Goal: Task Accomplishment & Management: Manage account settings

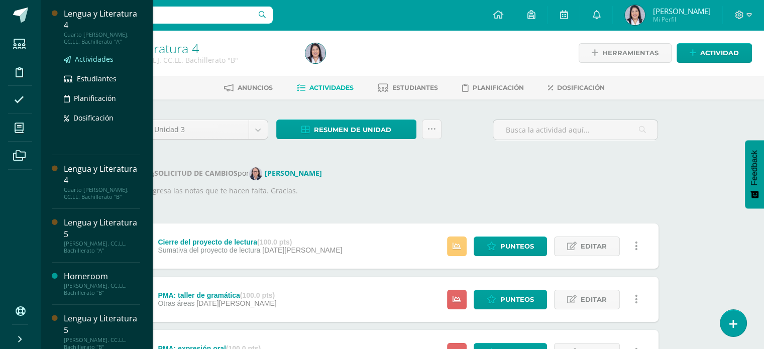
click at [97, 58] on span "Actividades" at bounding box center [94, 59] width 39 height 10
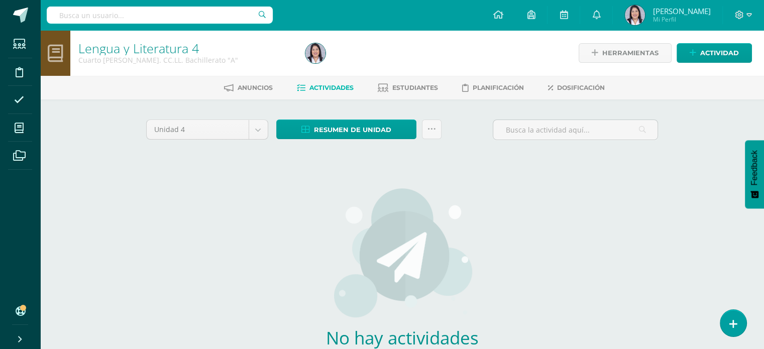
click at [260, 140] on div "Unidad 4 Unidad 1 Unidad 2 Unidad 3 Unidad 4" at bounding box center [207, 134] width 130 height 29
click at [260, 122] on body "Estudiantes Disciplina Asistencia Mis cursos Archivos Soporte Ayuda Reportar un…" at bounding box center [382, 215] width 764 height 431
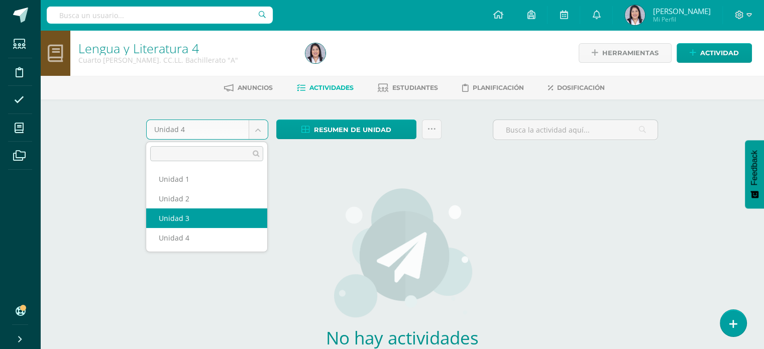
select select "Unidad 3"
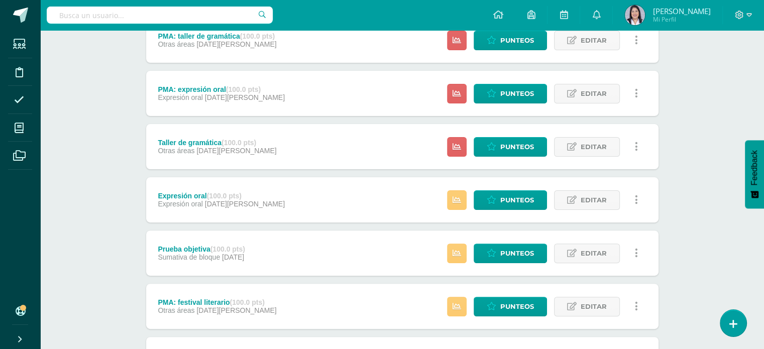
scroll to position [263, 0]
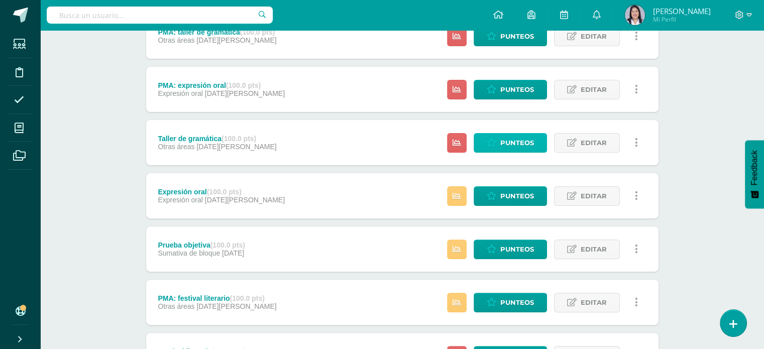
click at [532, 144] on span "Punteos" at bounding box center [517, 143] width 34 height 19
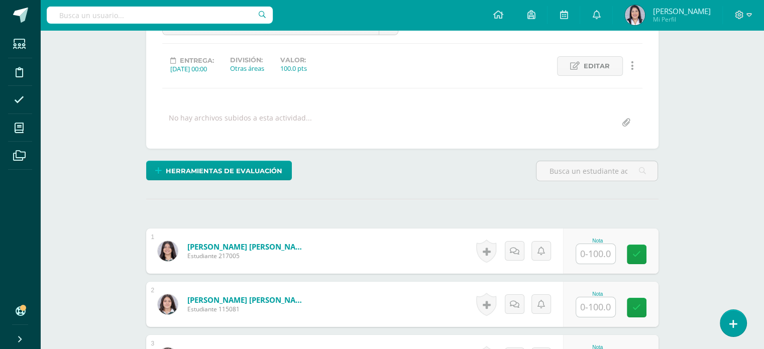
scroll to position [169, 0]
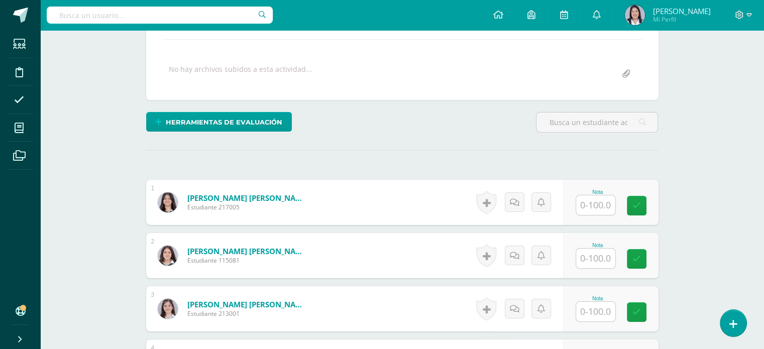
click at [605, 196] on input "text" at bounding box center [595, 205] width 39 height 20
type input "77"
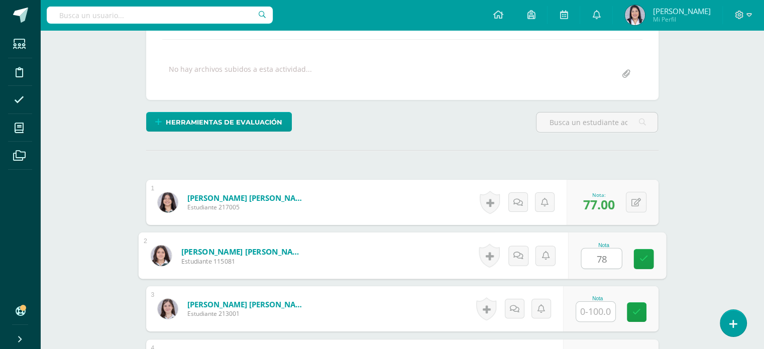
type input "78"
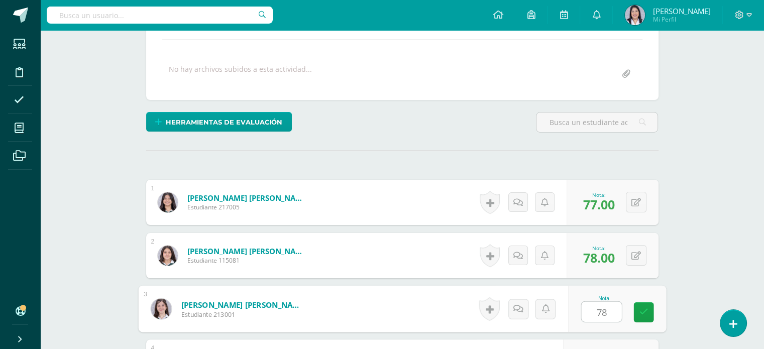
type input "78"
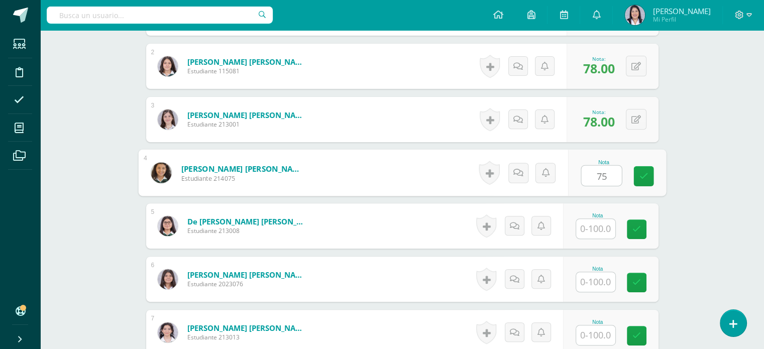
type input "75"
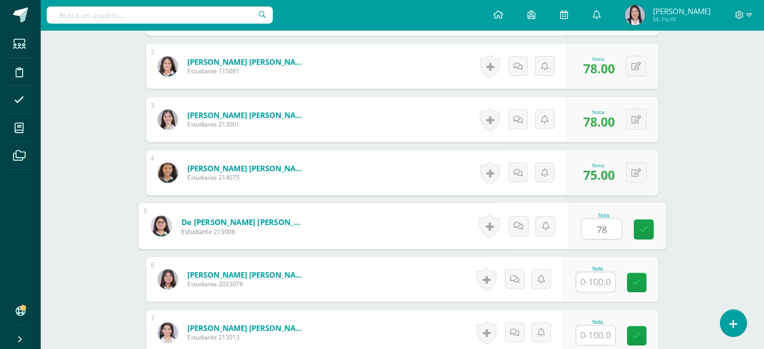
type input "78"
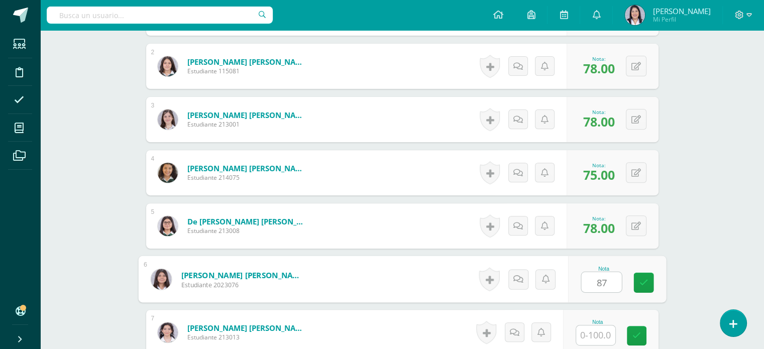
type input "87"
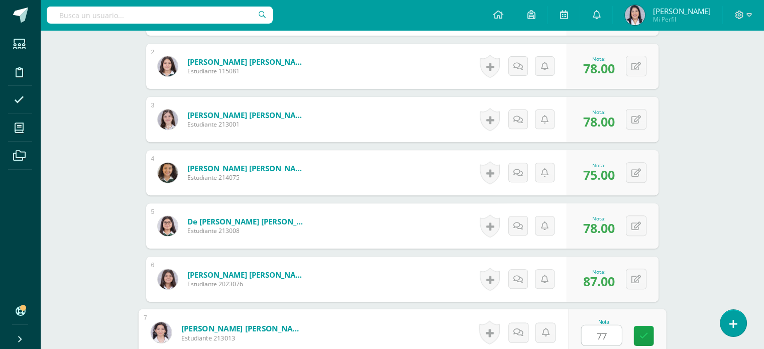
type input "77"
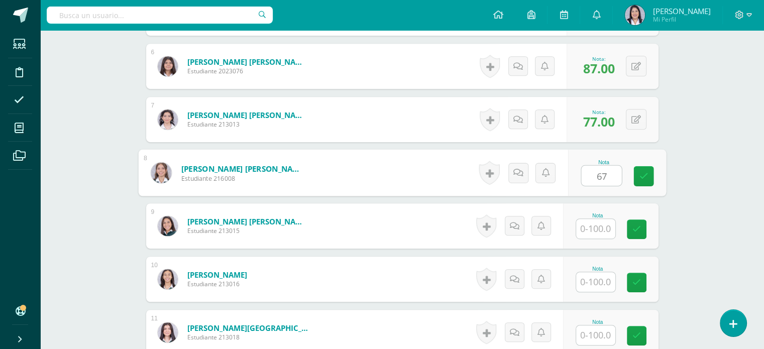
type input "67"
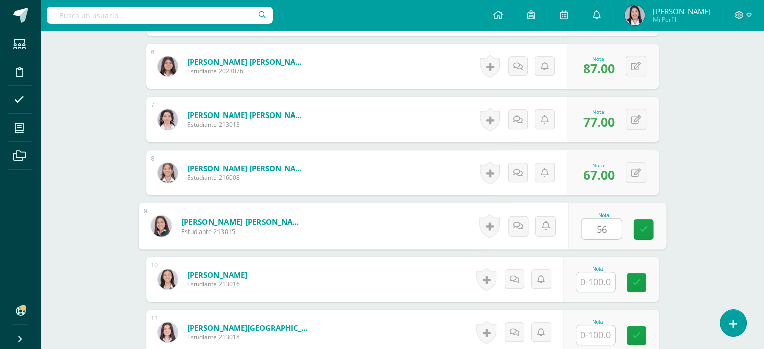
type input "56"
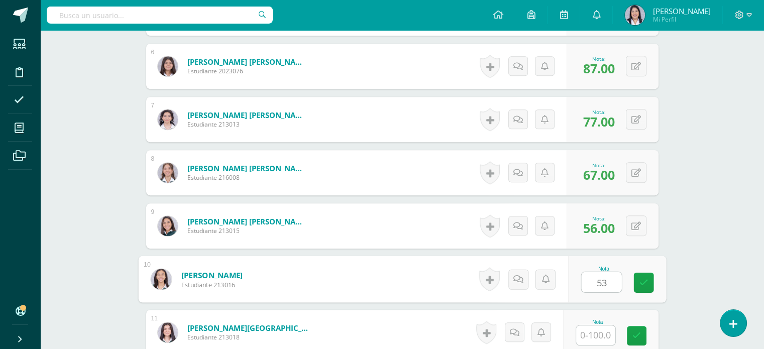
type input "53"
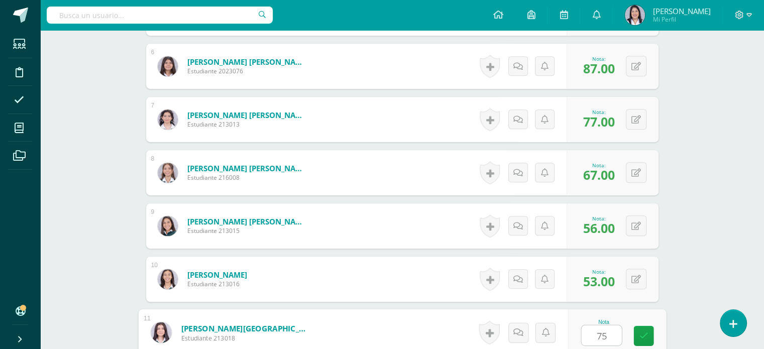
type input "75"
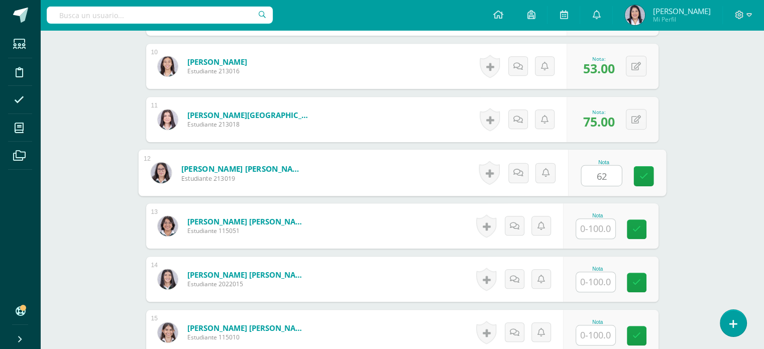
type input "62"
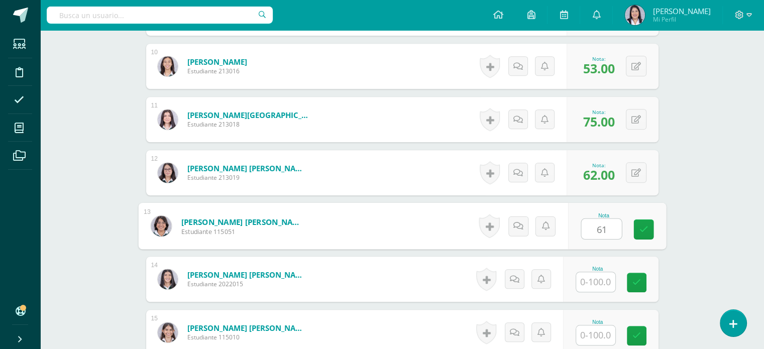
type input "61"
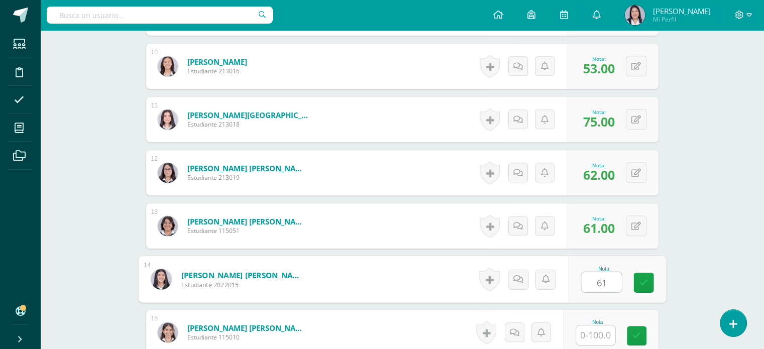
type input "61"
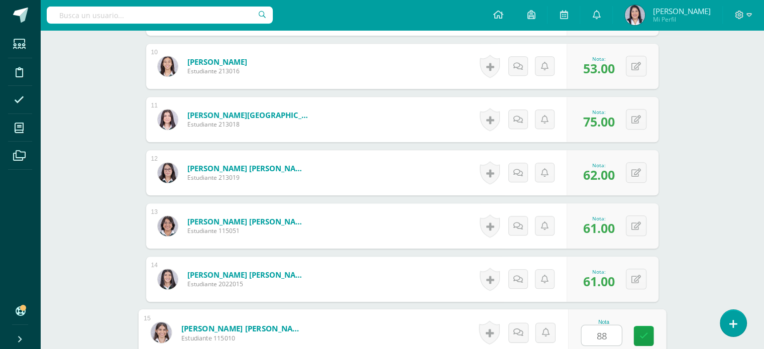
type input "88"
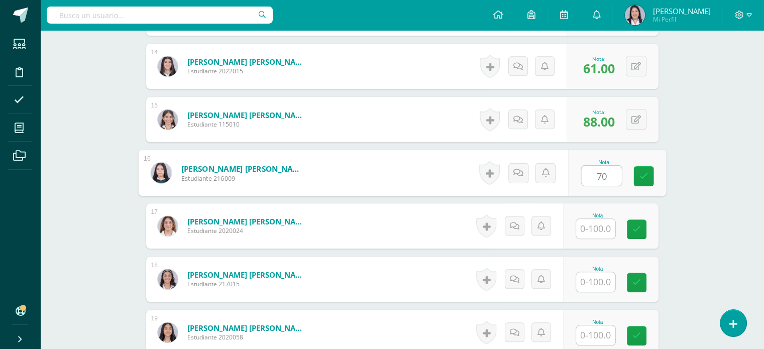
type input "70"
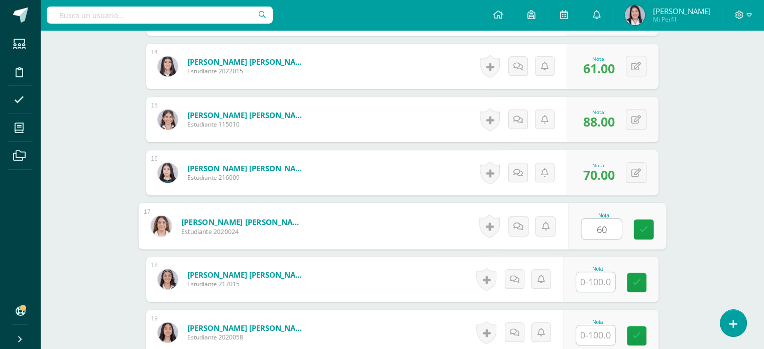
type input "60"
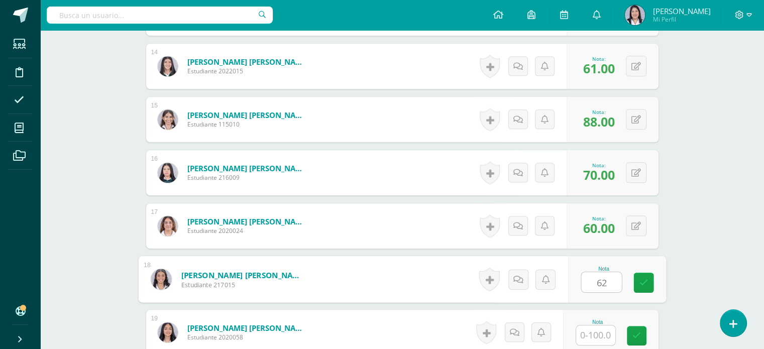
type input "62"
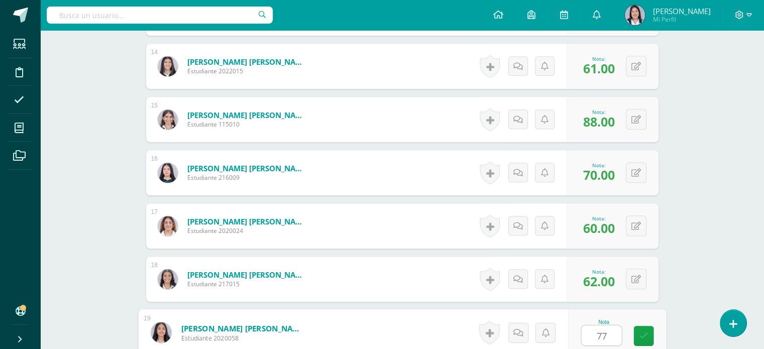
type input "77"
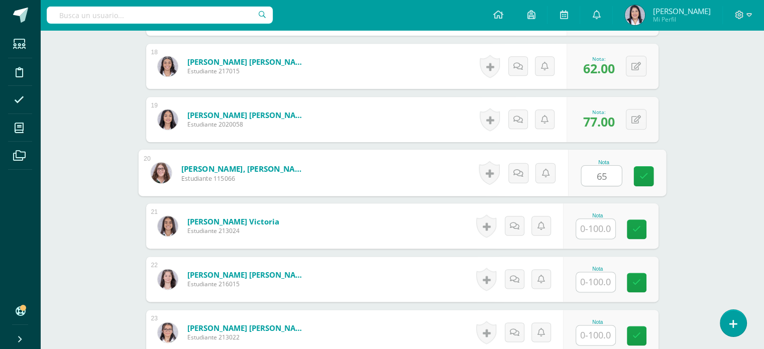
type input "65"
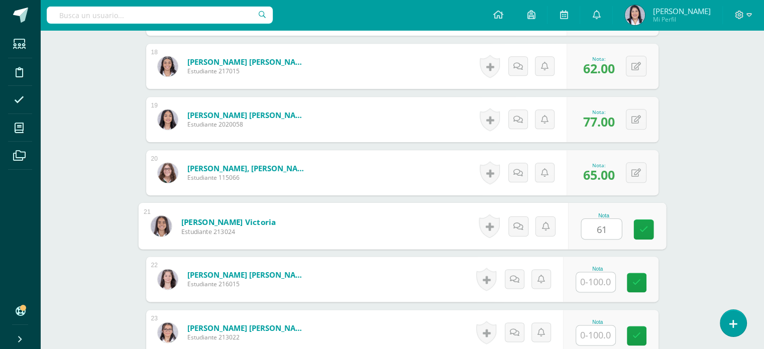
type input "61"
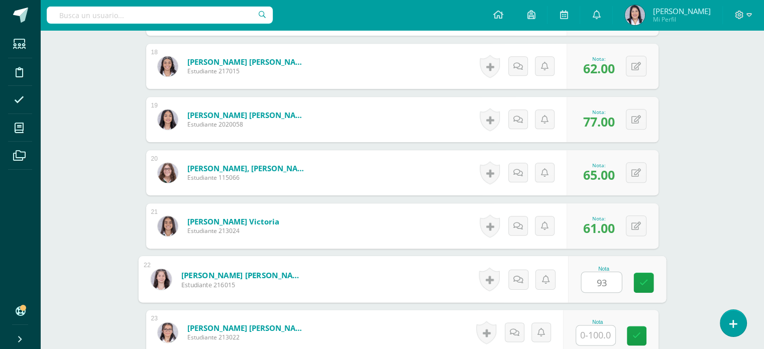
type input "93"
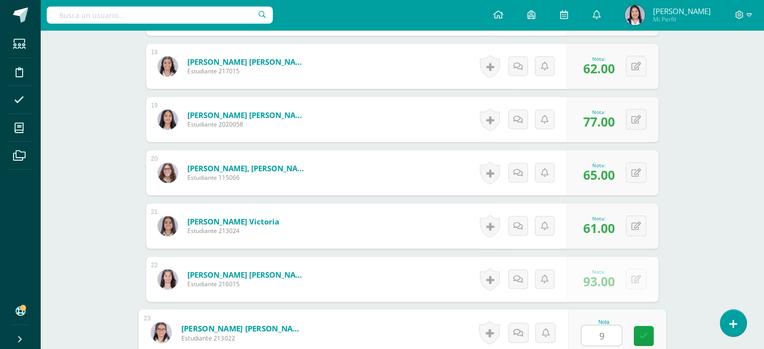
type input "90"
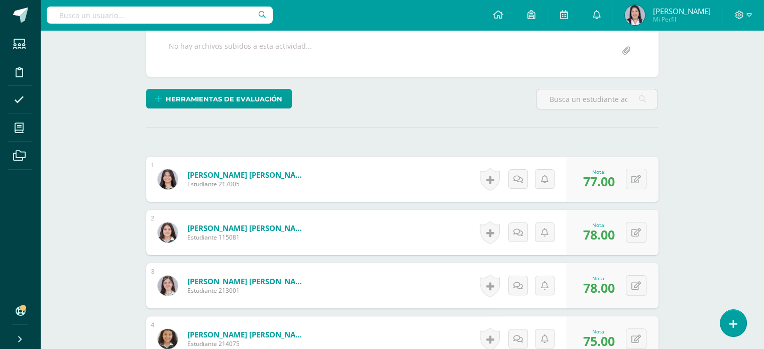
scroll to position [0, 0]
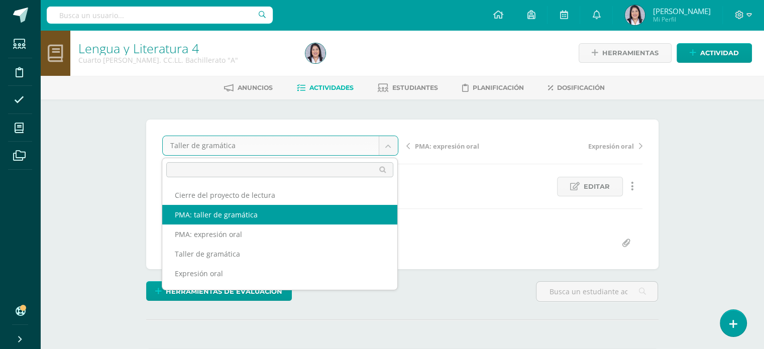
select select "/dashboard/teacher/grade-activity/257670/"
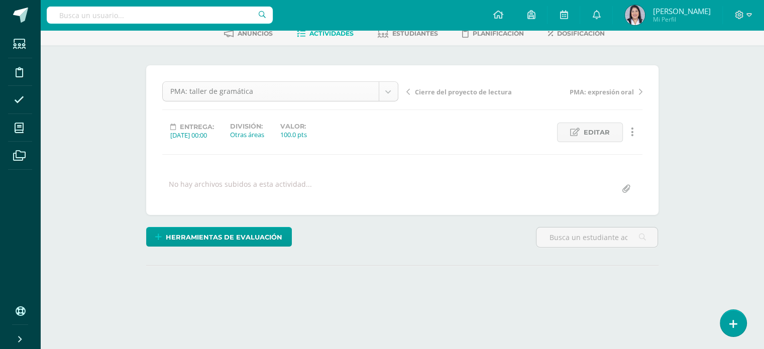
click at [391, 87] on body "Estudiantes Disciplina Asistencia Mis cursos Archivos Soporte Ayuda Reportar un…" at bounding box center [382, 145] width 764 height 398
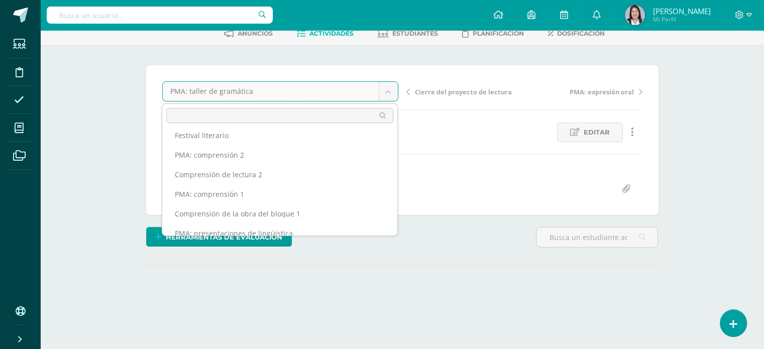
scroll to position [160, 0]
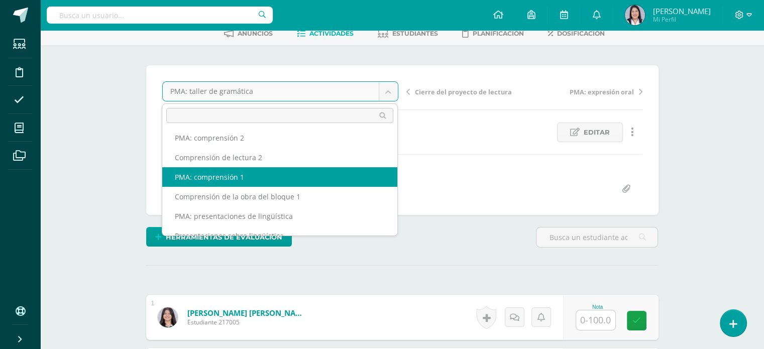
select select "/dashboard/teacher/grade-activity/256904/"
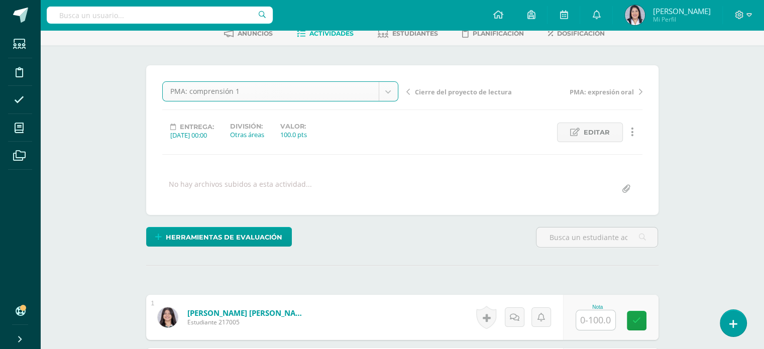
scroll to position [55, 0]
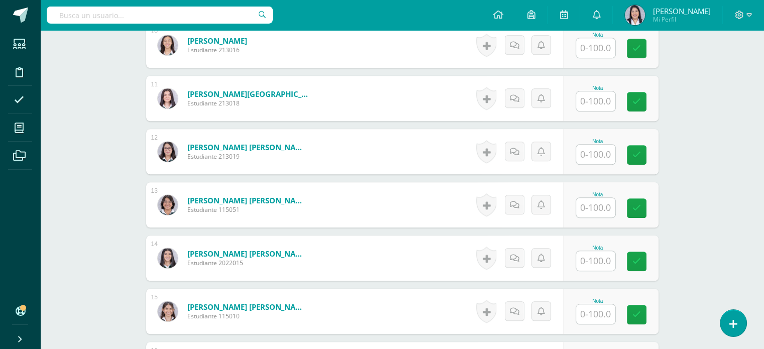
scroll to position [938, 0]
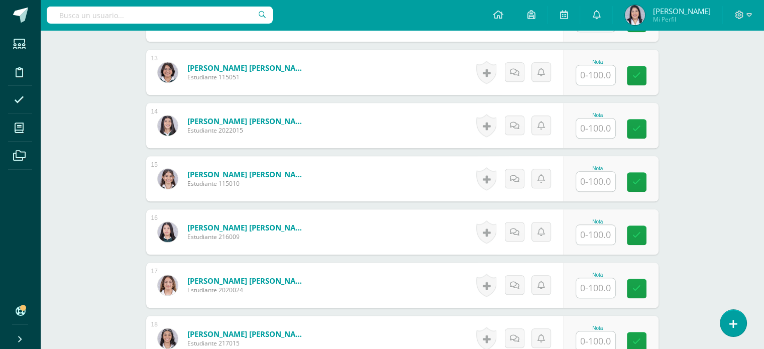
click at [591, 184] on input "text" at bounding box center [595, 182] width 39 height 20
type input "100"
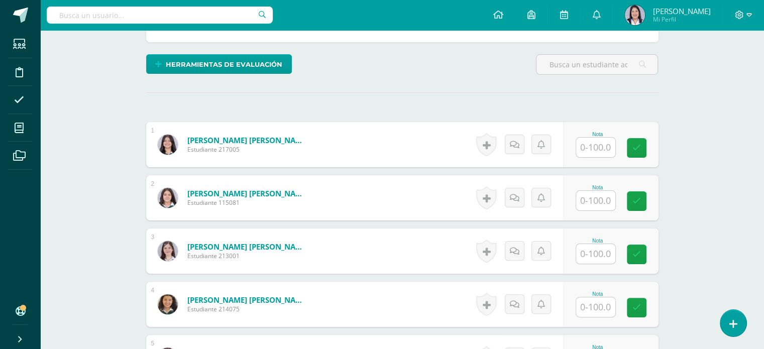
scroll to position [228, 0]
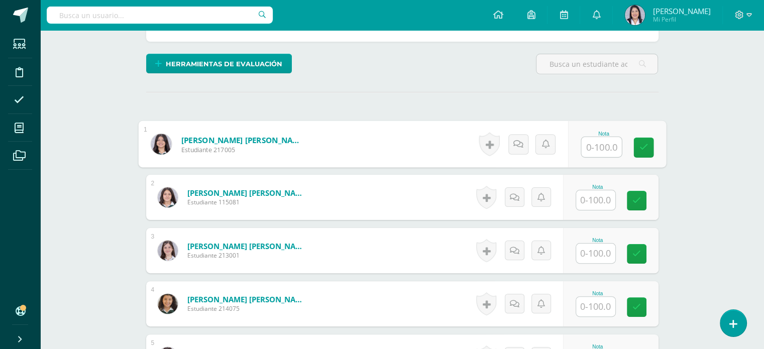
click at [612, 147] on input "text" at bounding box center [601, 147] width 40 height 20
type input "100"
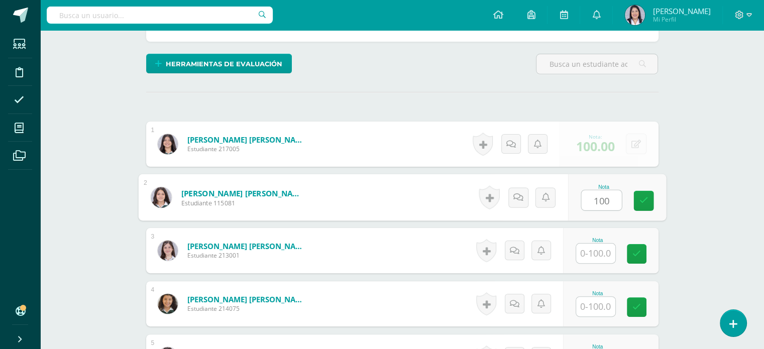
type input "100"
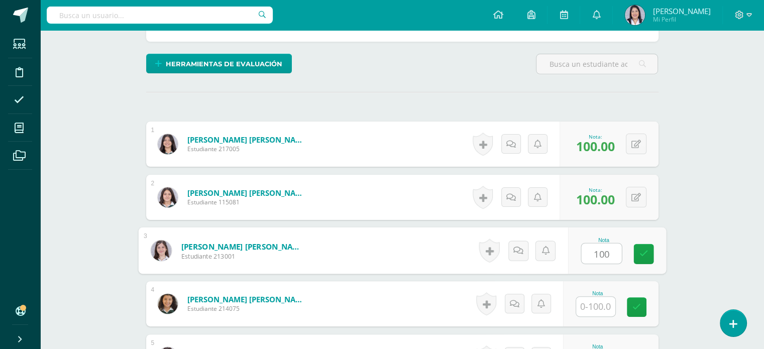
type input "100"
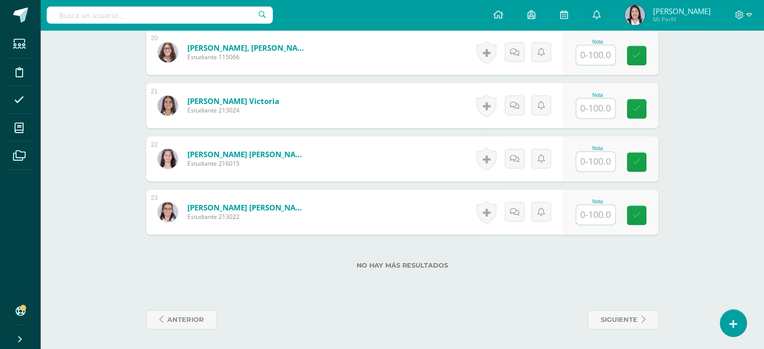
scroll to position [1330, 0]
click at [595, 216] on input "text" at bounding box center [601, 215] width 40 height 20
type input "100"
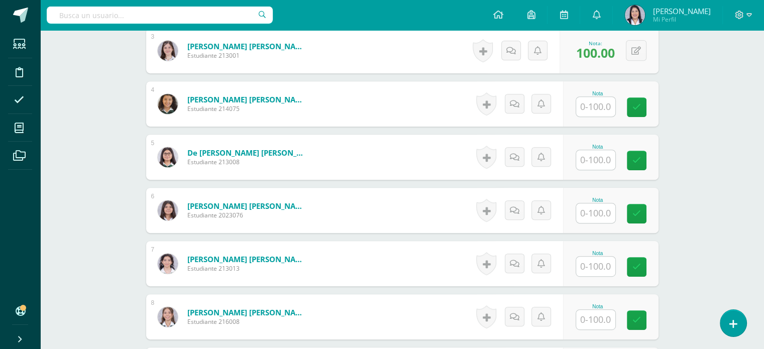
scroll to position [426, 0]
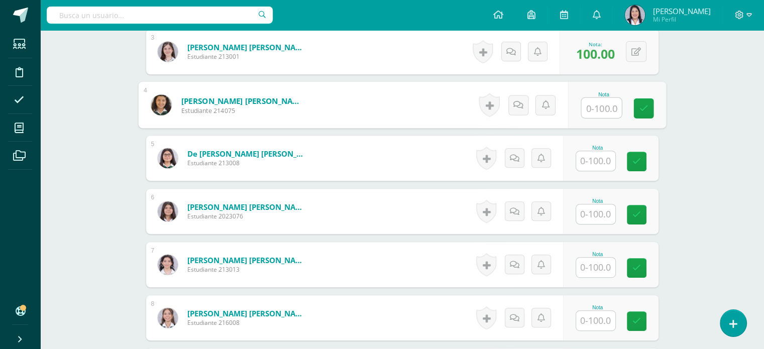
click at [591, 104] on input "text" at bounding box center [601, 108] width 40 height 20
type input "100"
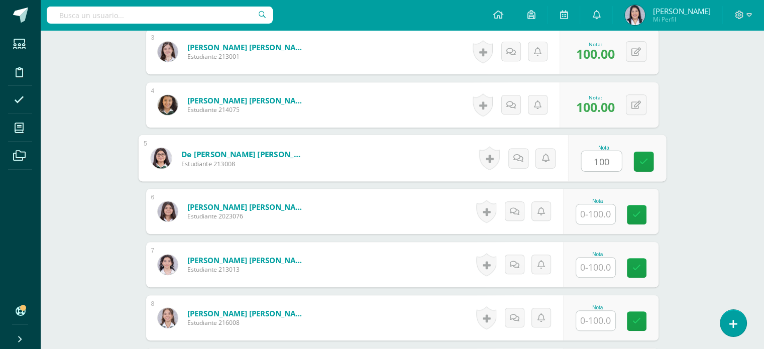
type input "100"
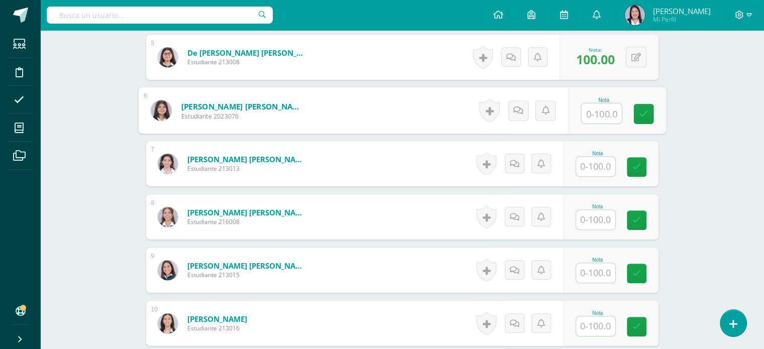
scroll to position [527, 0]
type input "100"
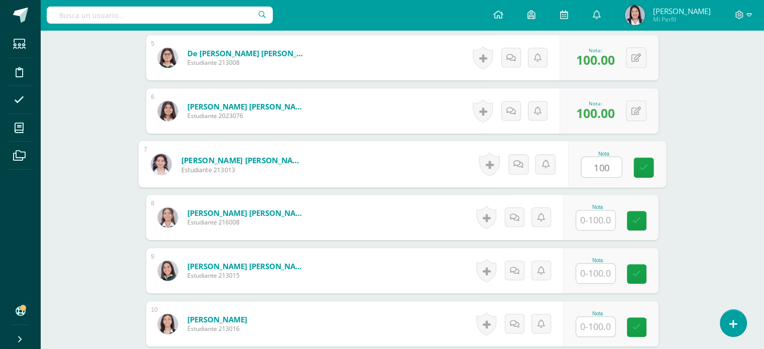
type input "100"
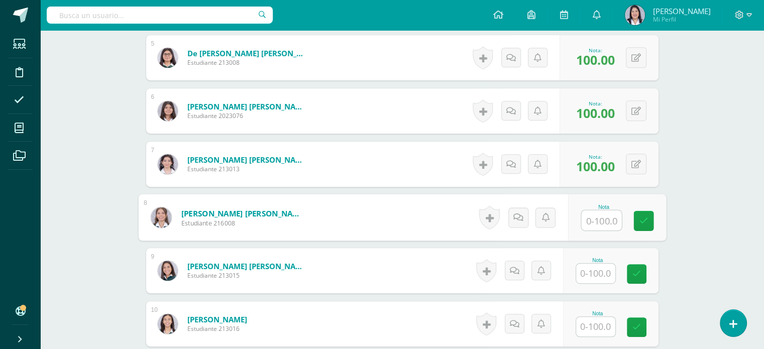
click at [580, 278] on div at bounding box center [596, 273] width 40 height 21
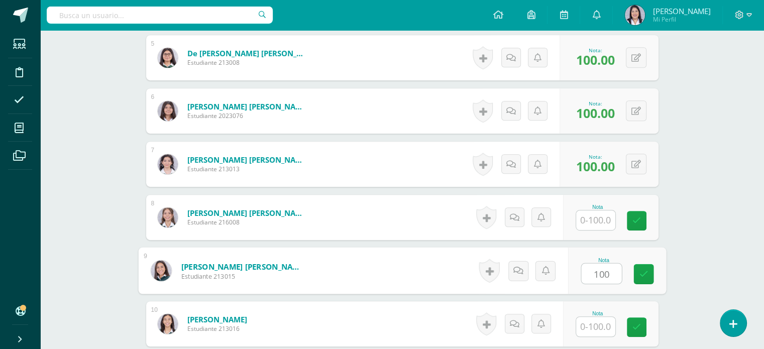
type input "100"
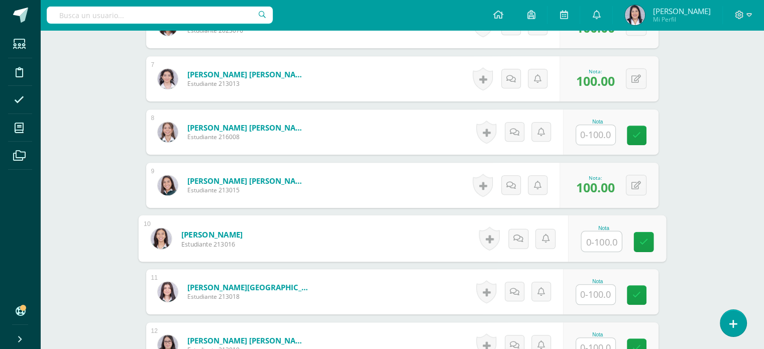
scroll to position [735, 0]
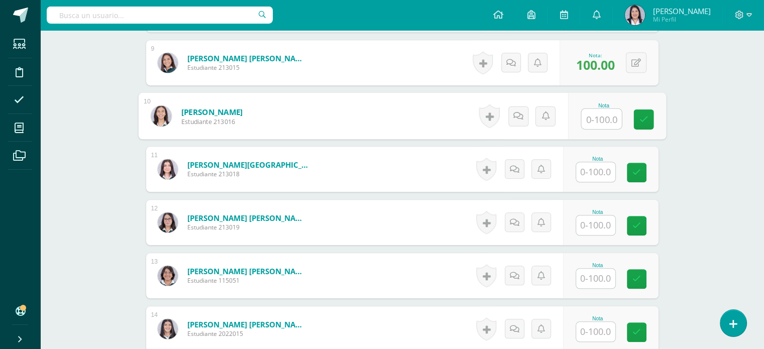
click at [592, 229] on input "text" at bounding box center [595, 225] width 39 height 20
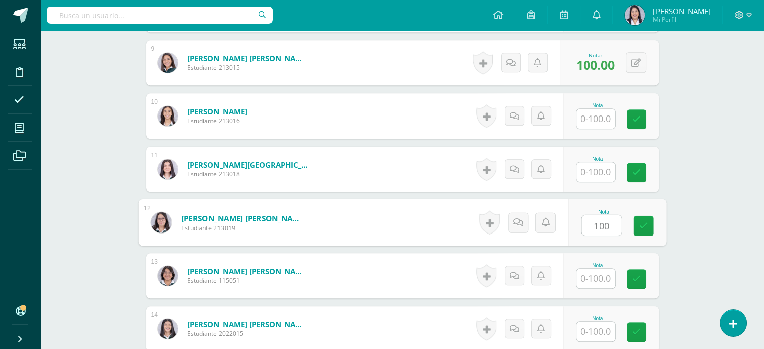
type input "100"
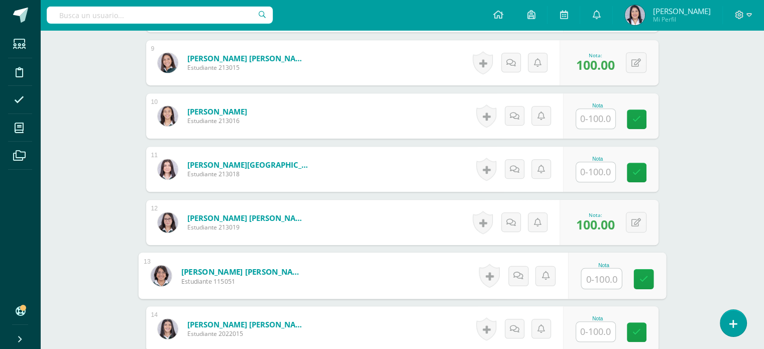
click at [587, 336] on input "text" at bounding box center [595, 332] width 39 height 20
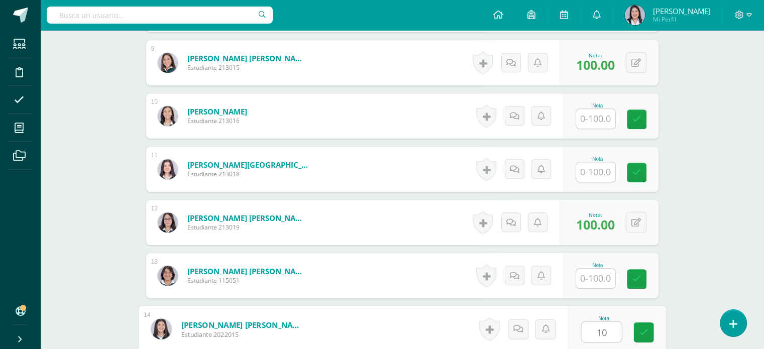
type input "100"
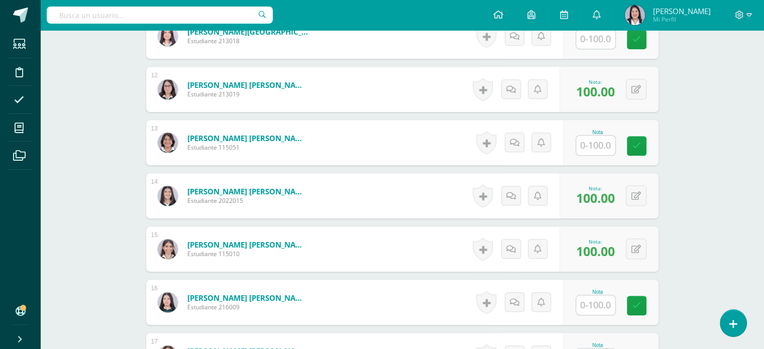
scroll to position [897, 0]
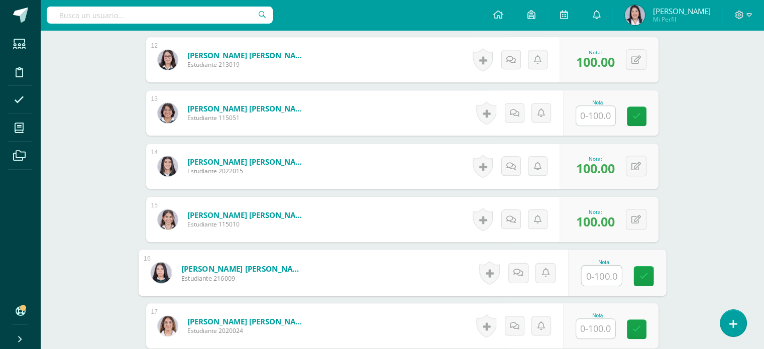
click at [604, 276] on input "text" at bounding box center [601, 276] width 40 height 20
type input "100"
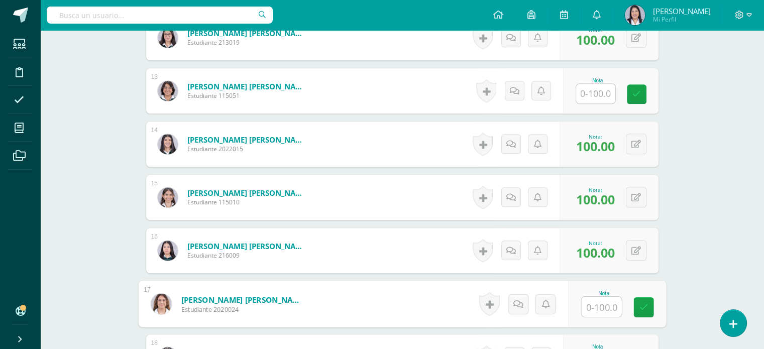
scroll to position [967, 0]
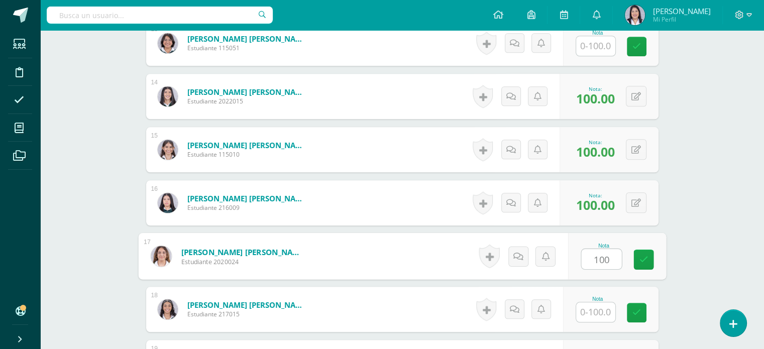
type input "100"
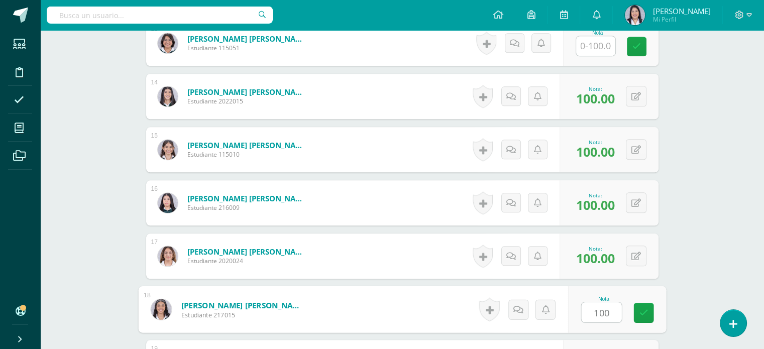
type input "100"
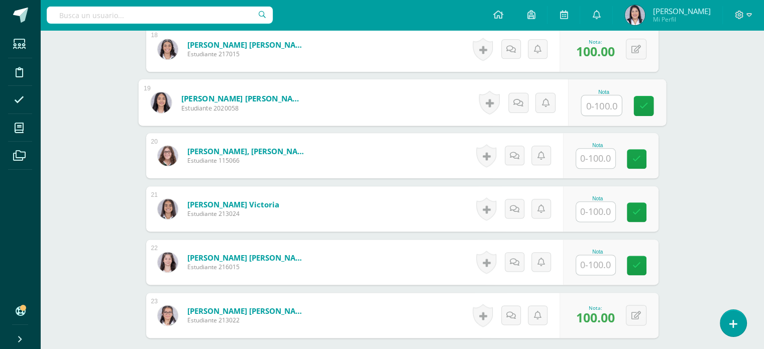
scroll to position [1228, 0]
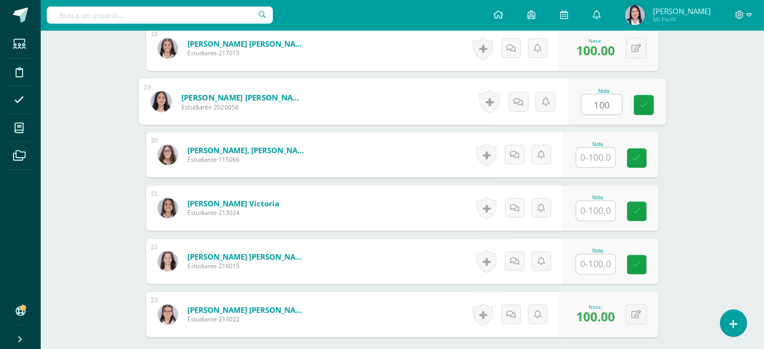
type input "100"
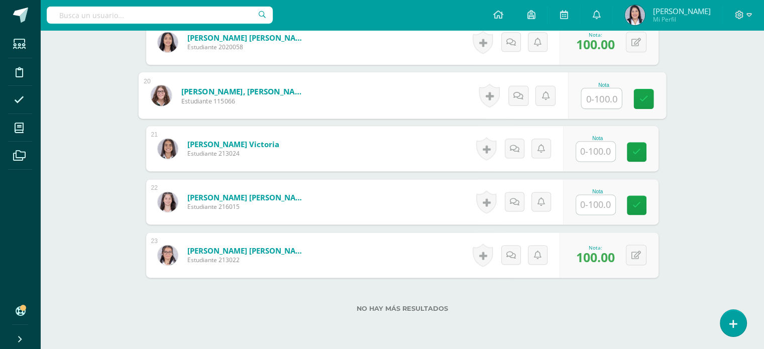
scroll to position [1288, 0]
type input "100"
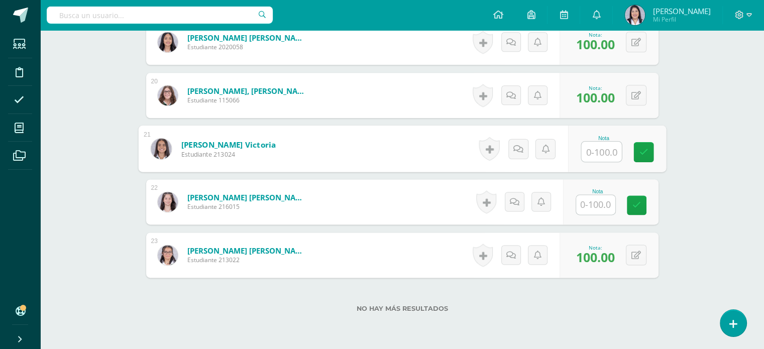
click at [601, 206] on input "text" at bounding box center [595, 205] width 39 height 20
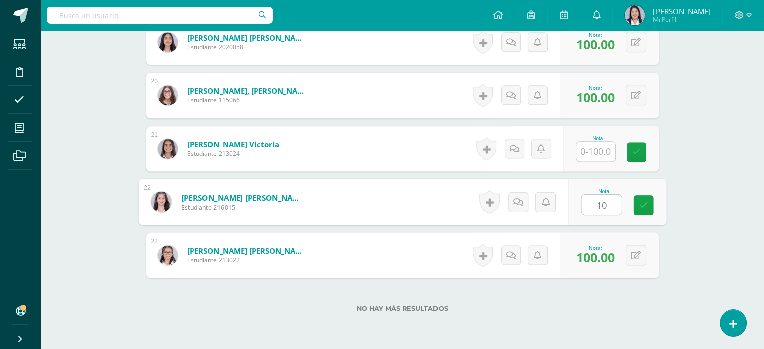
type input "100"
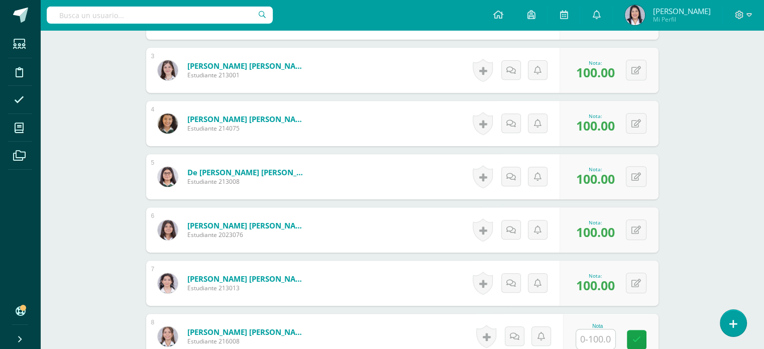
scroll to position [0, 0]
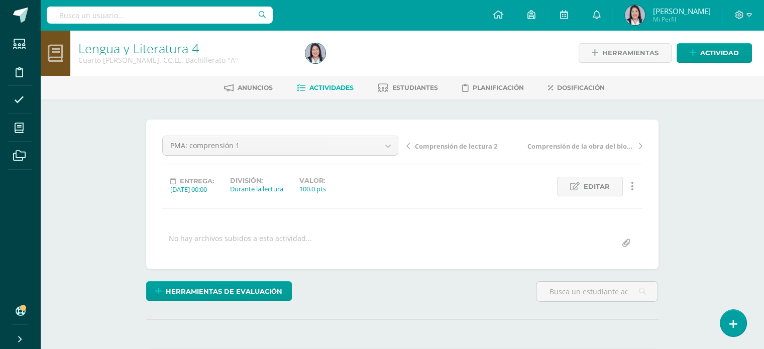
click at [330, 84] on span "Actividades" at bounding box center [331, 88] width 44 height 8
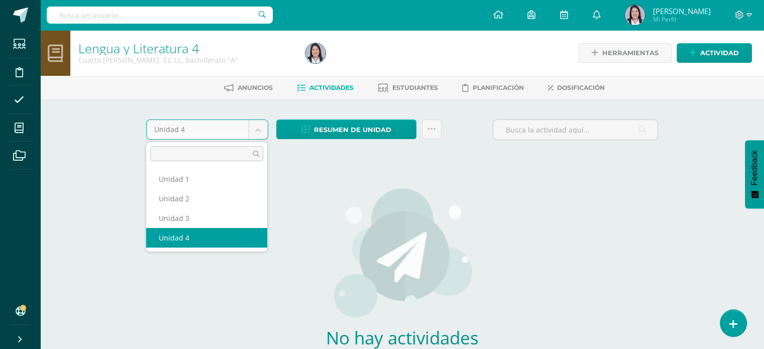
click at [257, 137] on body "Estudiantes Disciplina Asistencia Mis cursos Archivos Soporte Ayuda Reportar un…" at bounding box center [382, 215] width 764 height 431
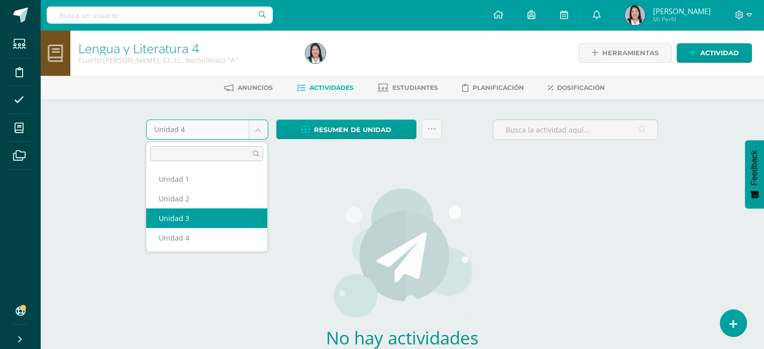
select select "Unidad 3"
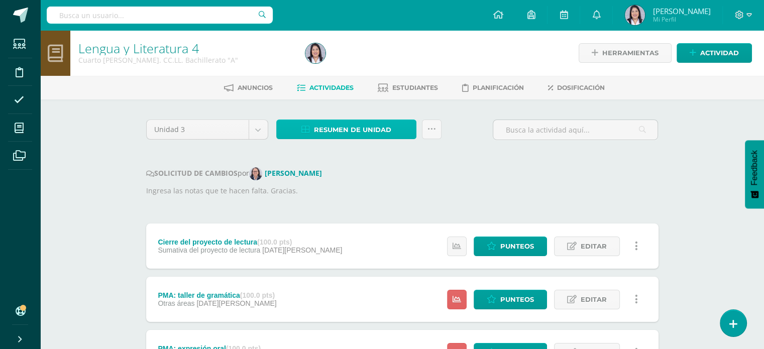
click at [377, 126] on span "Resumen de unidad" at bounding box center [352, 130] width 77 height 19
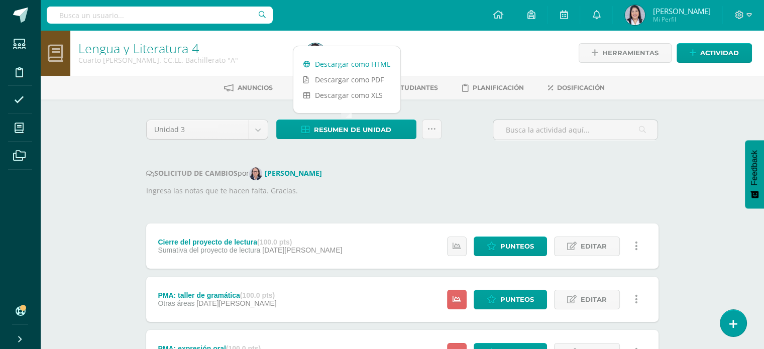
click at [376, 61] on link "Descargar como HTML" at bounding box center [346, 64] width 107 height 16
click at [444, 172] on div "SOLICITUD DE CAMBIOS por [PERSON_NAME]" at bounding box center [402, 173] width 512 height 13
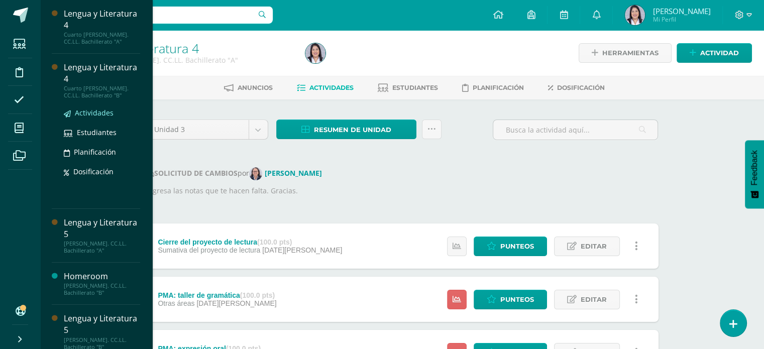
click at [82, 114] on span "Actividades" at bounding box center [94, 113] width 39 height 10
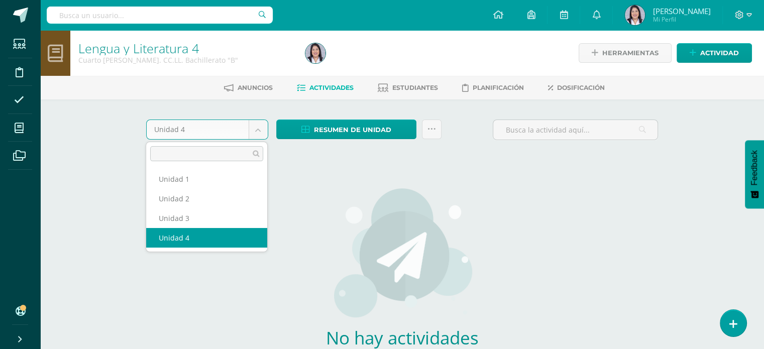
click at [261, 136] on body "Estudiantes Disciplina Asistencia Mis cursos Archivos Soporte Ayuda Reportar un…" at bounding box center [382, 215] width 764 height 431
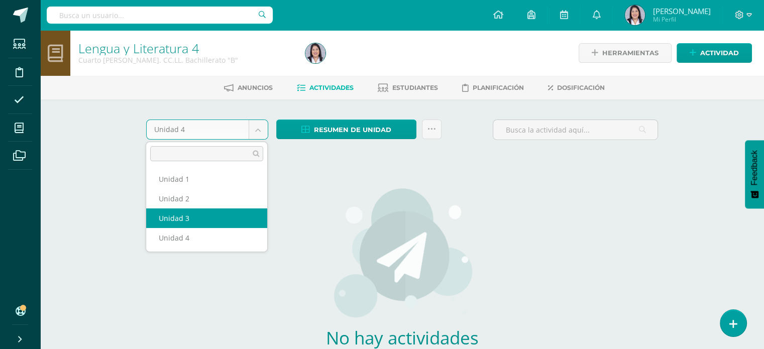
select select "Unidad 3"
